Goal: Task Accomplishment & Management: Use online tool/utility

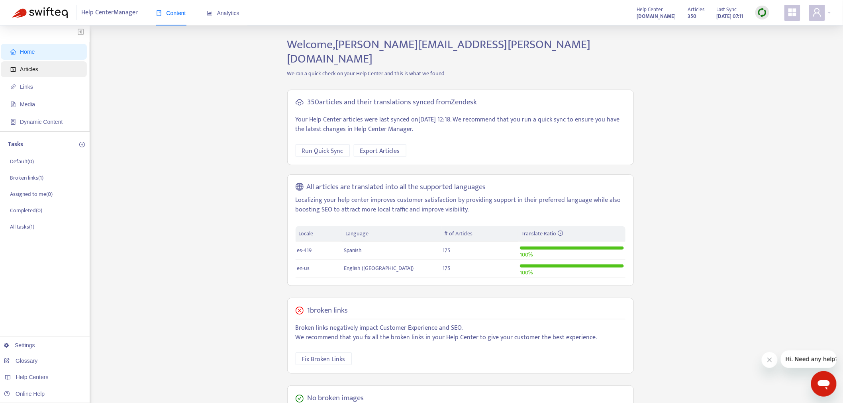
drag, startPoint x: 63, startPoint y: 70, endPoint x: 82, endPoint y: 67, distance: 19.8
click at [63, 70] on span "Articles" at bounding box center [45, 69] width 70 height 16
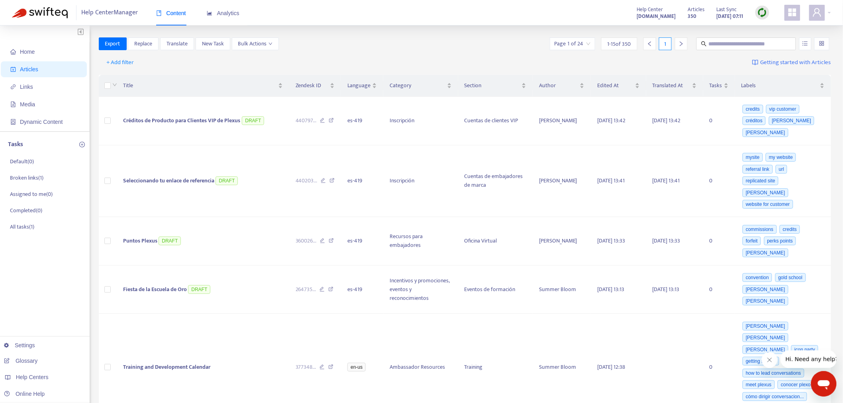
click at [761, 7] on div at bounding box center [762, 13] width 14 height 14
click at [773, 43] on link "Full Sync" at bounding box center [776, 41] width 29 height 9
drag, startPoint x: 164, startPoint y: 283, endPoint x: 698, endPoint y: 72, distance: 574.0
click at [153, 283] on link "[DOMAIN_NAME]" at bounding box center [126, 281] width 54 height 6
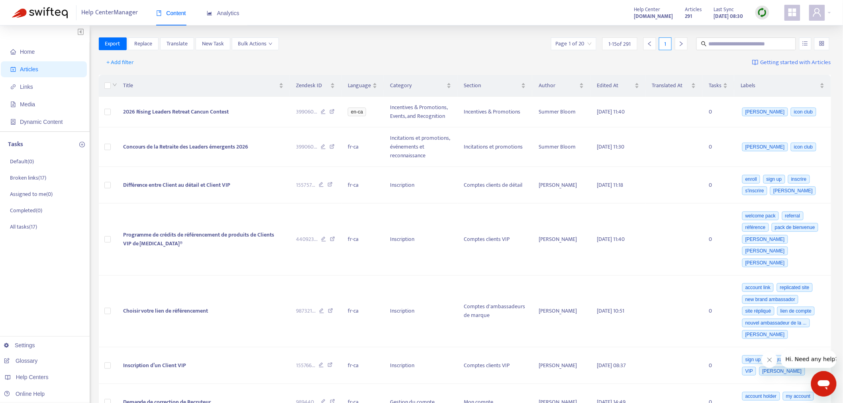
click at [764, 13] on img at bounding box center [762, 13] width 10 height 10
click at [776, 41] on link "Full Sync" at bounding box center [776, 41] width 29 height 9
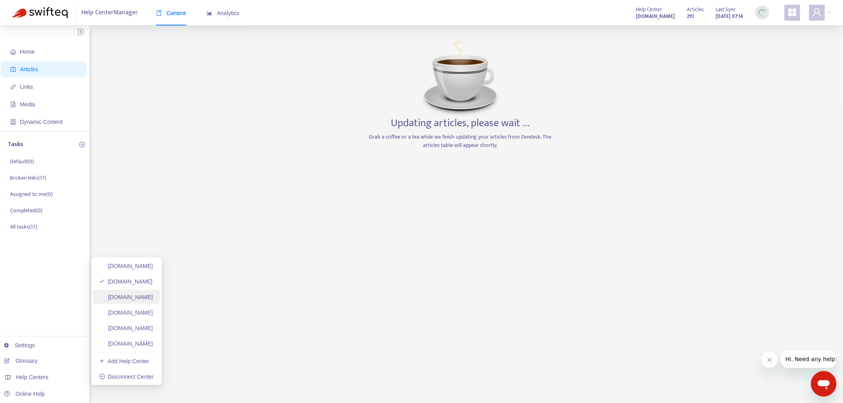
click at [153, 299] on link "[DOMAIN_NAME]" at bounding box center [126, 297] width 54 height 6
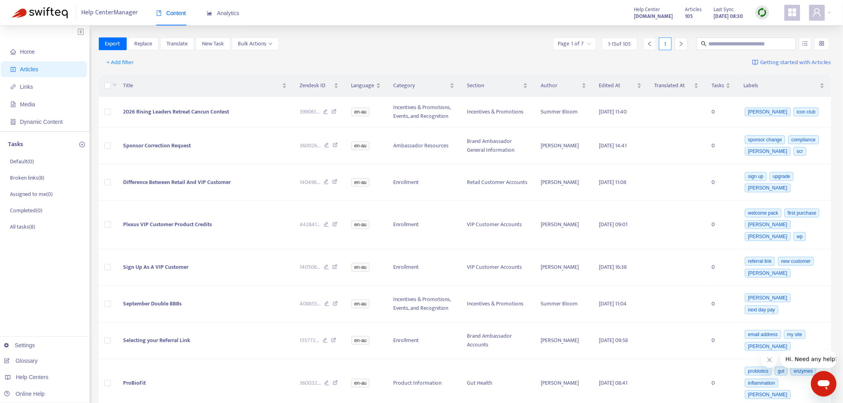
click at [760, 14] on img at bounding box center [762, 13] width 10 height 10
click at [769, 44] on link "Full Sync" at bounding box center [776, 41] width 29 height 9
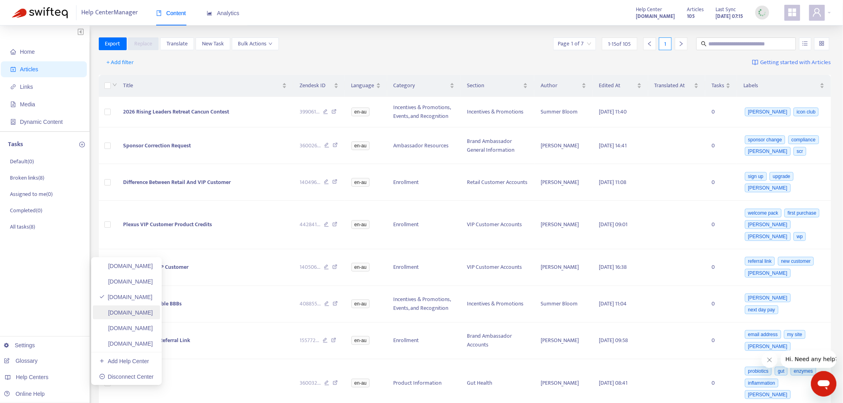
click at [153, 315] on link "[DOMAIN_NAME]" at bounding box center [126, 312] width 54 height 6
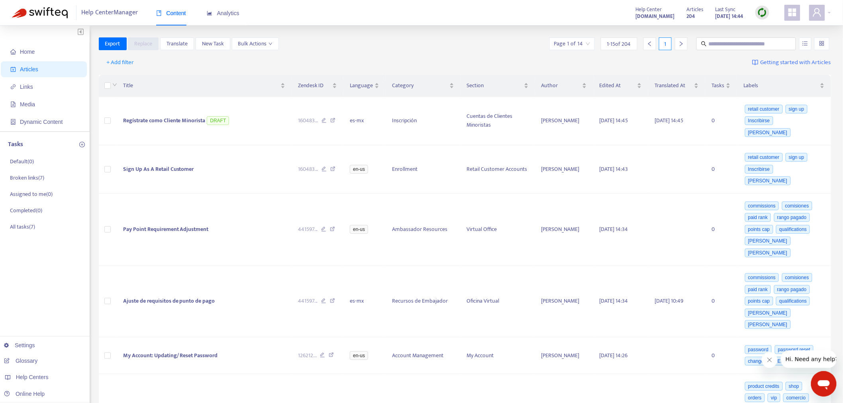
click at [759, 12] on img at bounding box center [762, 13] width 10 height 10
click at [776, 40] on link "Full Sync" at bounding box center [776, 41] width 29 height 9
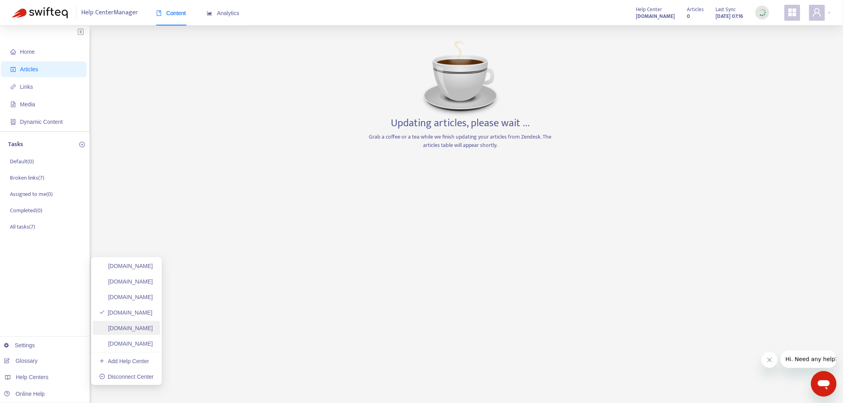
click at [148, 331] on link "[DOMAIN_NAME]" at bounding box center [126, 328] width 54 height 6
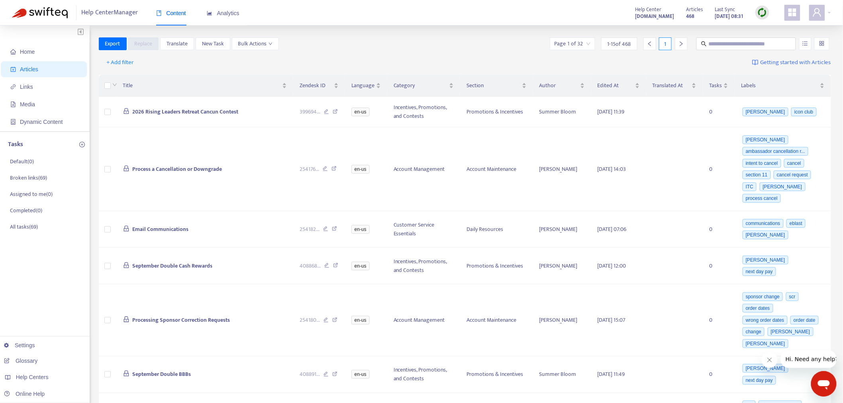
click at [763, 11] on img at bounding box center [762, 13] width 10 height 10
click at [781, 45] on link "Full Sync" at bounding box center [776, 41] width 29 height 9
click at [153, 347] on link "[DOMAIN_NAME]" at bounding box center [126, 344] width 54 height 6
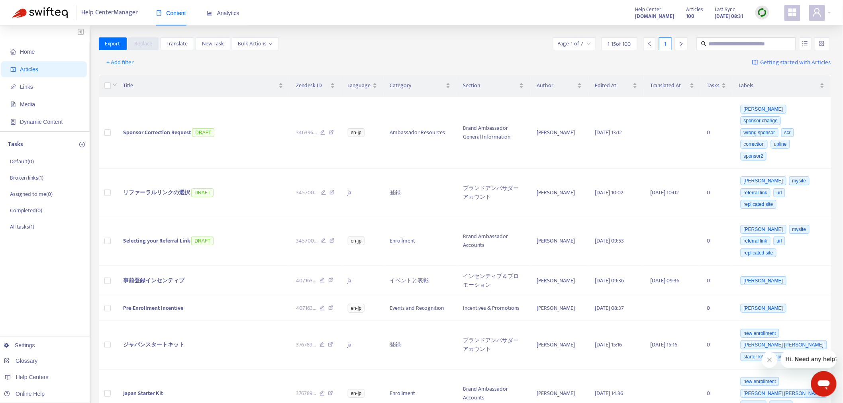
click at [760, 12] on img at bounding box center [762, 13] width 10 height 10
click at [777, 44] on link "Full Sync" at bounding box center [776, 41] width 29 height 9
